Goal: Task Accomplishment & Management: Use online tool/utility

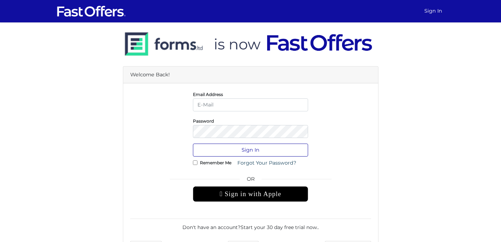
type input "ayan.deb@gmail.com"
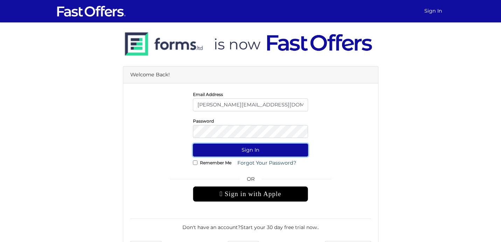
click at [258, 150] on button "Sign In" at bounding box center [250, 150] width 115 height 13
